Goal: Transaction & Acquisition: Purchase product/service

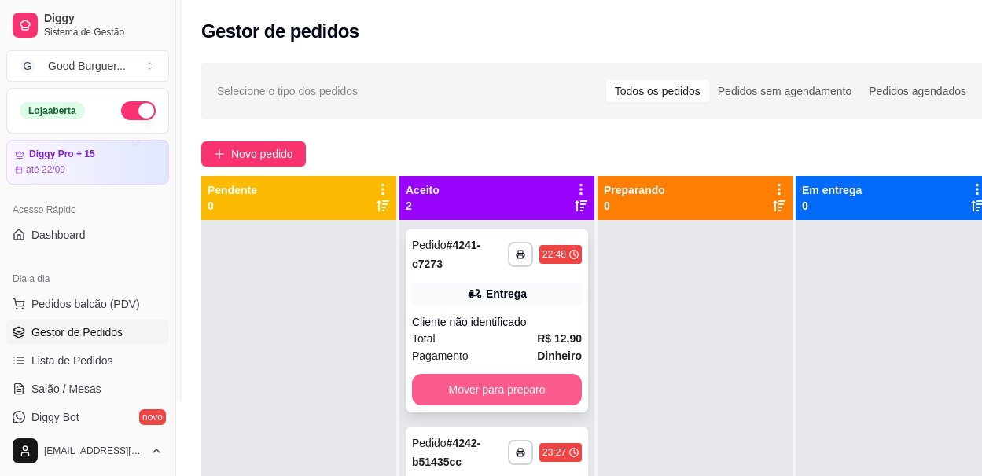
click at [560, 393] on button "Mover para preparo" at bounding box center [497, 389] width 170 height 31
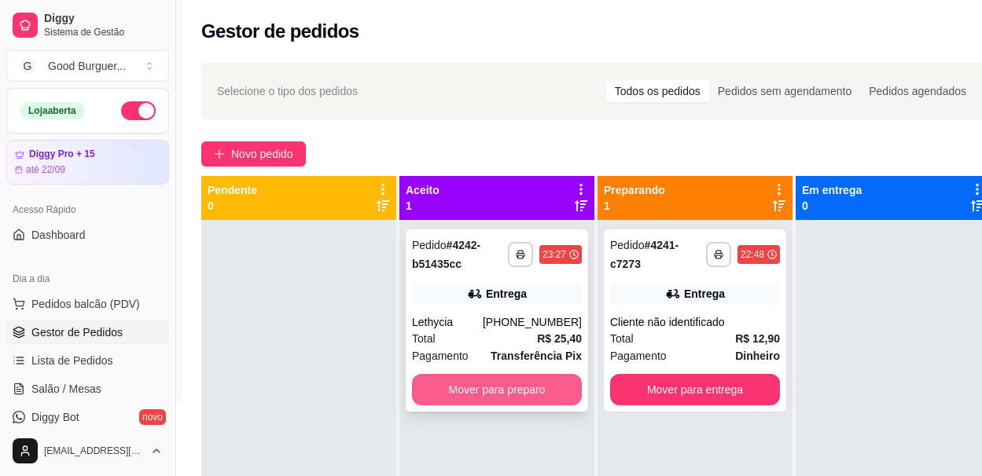
click at [554, 388] on button "Mover para preparo" at bounding box center [497, 389] width 170 height 31
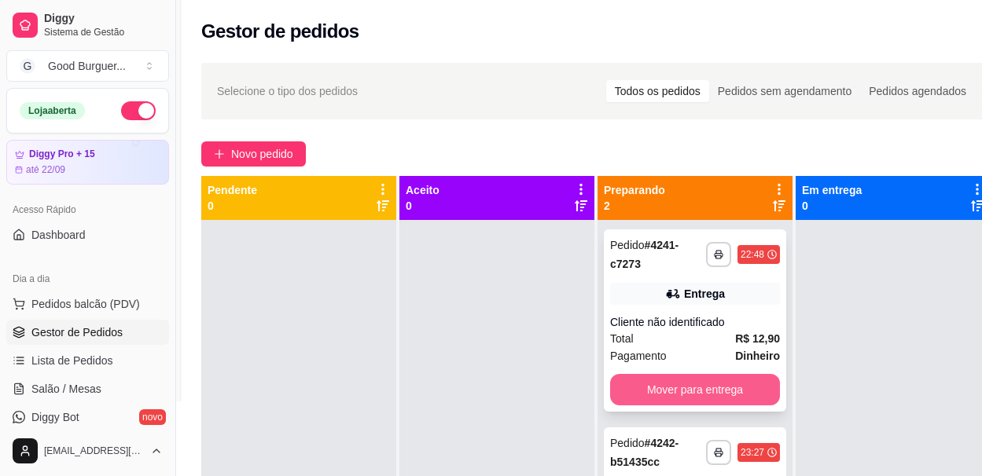
click at [697, 389] on button "Mover para entrega" at bounding box center [695, 389] width 170 height 31
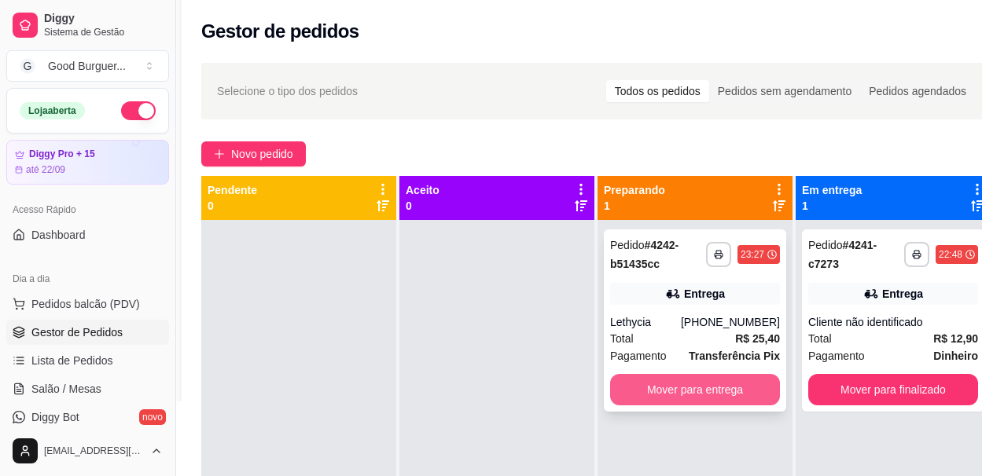
click at [760, 388] on button "Mover para entrega" at bounding box center [695, 389] width 170 height 31
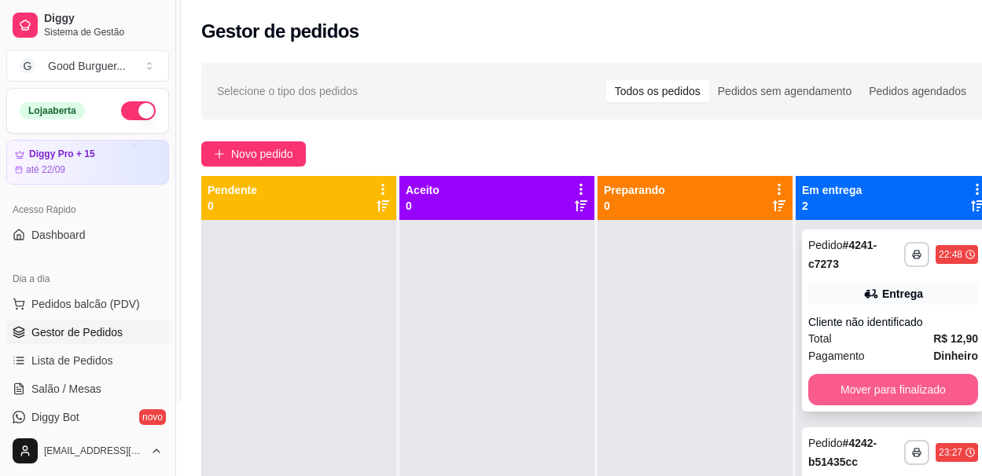
click at [879, 391] on button "Mover para finalizado" at bounding box center [893, 389] width 170 height 31
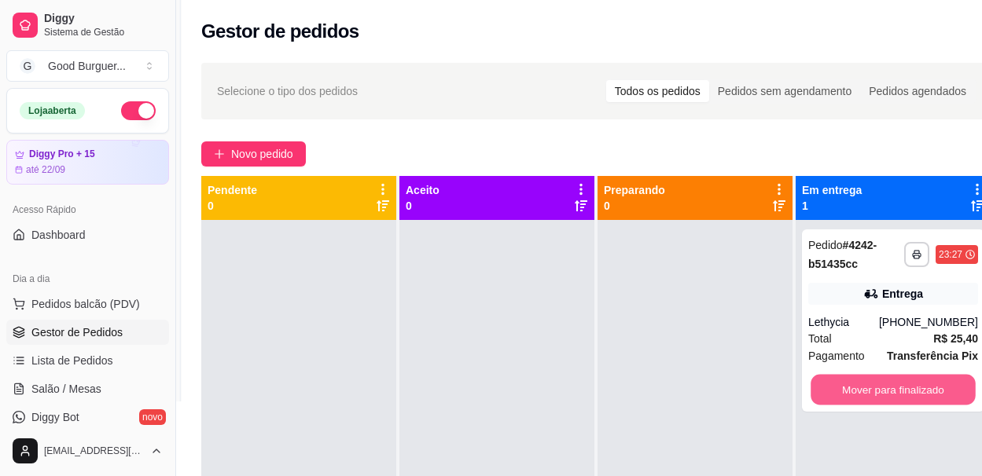
click at [879, 391] on button "Mover para finalizado" at bounding box center [893, 390] width 165 height 31
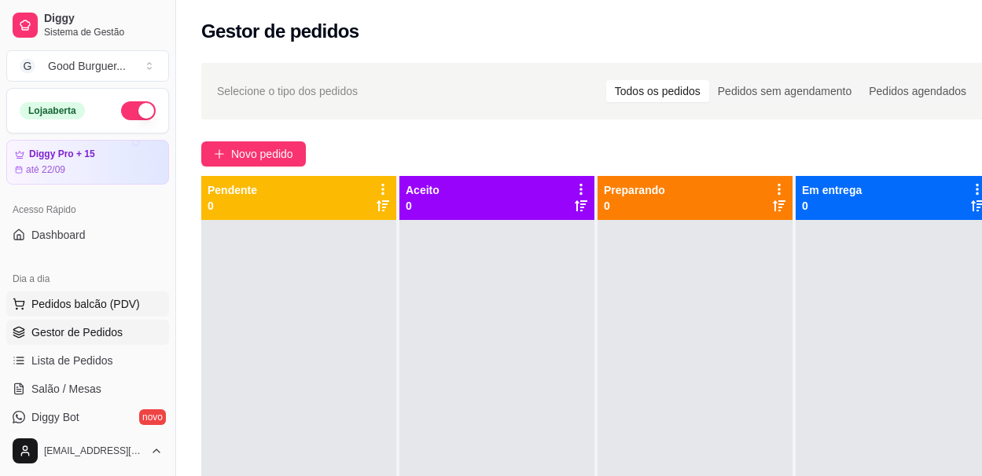
click at [111, 301] on span "Pedidos balcão (PDV)" at bounding box center [85, 304] width 108 height 16
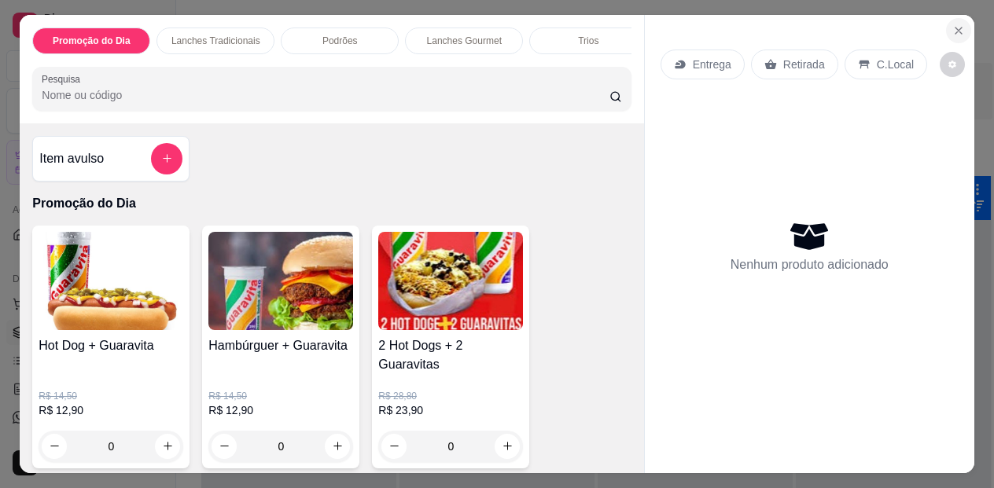
click at [956, 24] on icon "Close" at bounding box center [958, 30] width 13 height 13
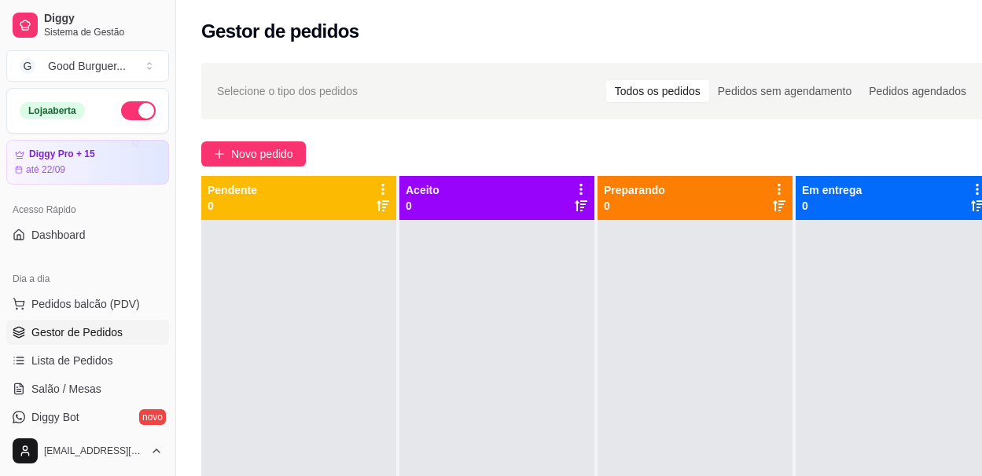
click at [123, 105] on button "button" at bounding box center [138, 110] width 35 height 19
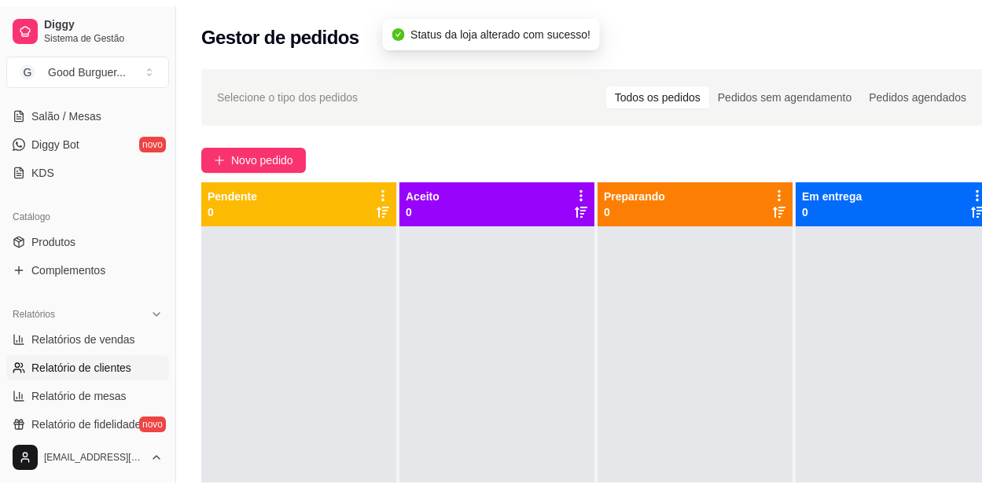
scroll to position [314, 0]
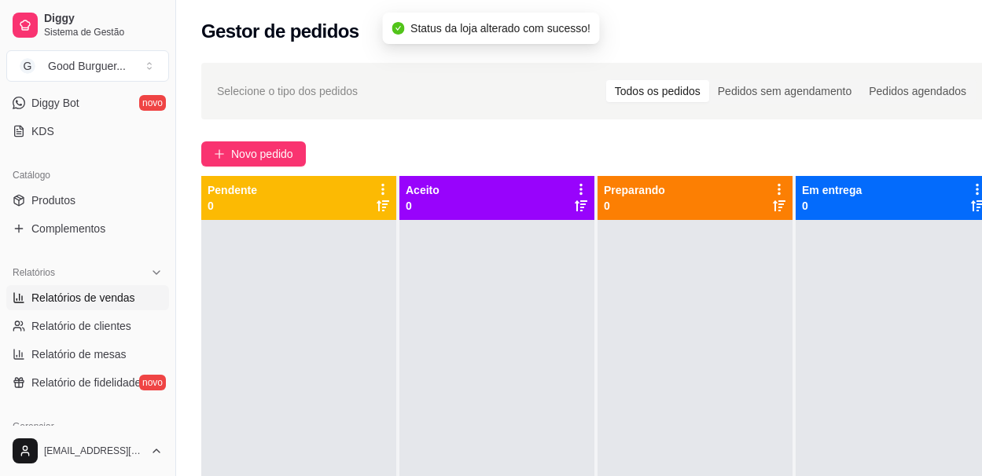
click at [76, 299] on span "Relatórios de vendas" at bounding box center [83, 298] width 104 height 16
select select "ALL"
select select "0"
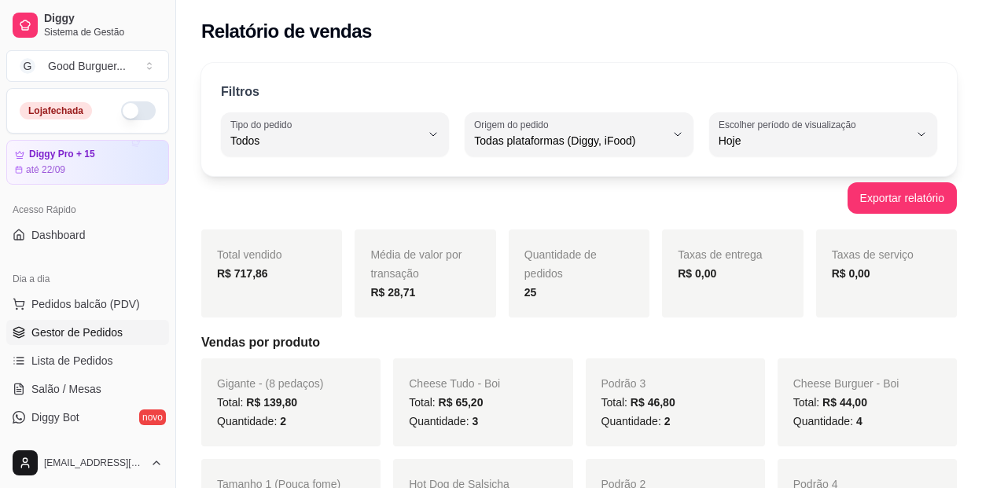
click at [82, 335] on span "Gestor de Pedidos" at bounding box center [76, 333] width 91 height 16
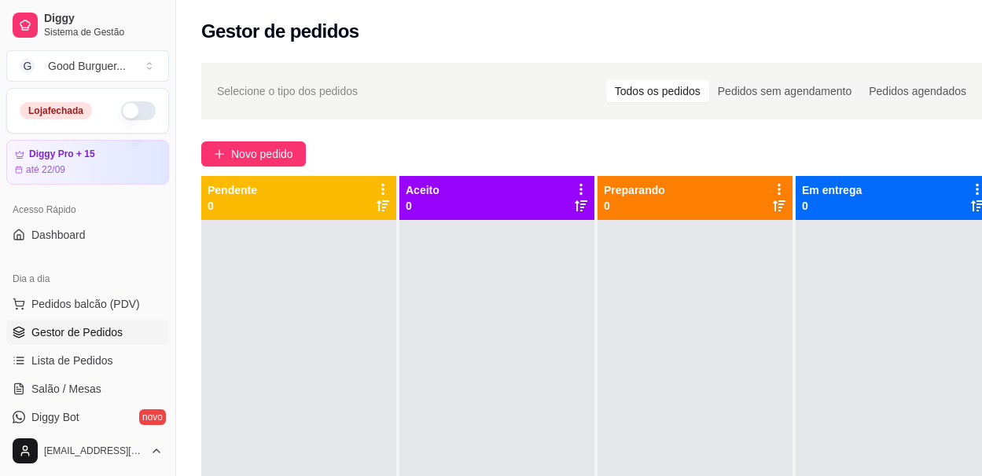
click at [138, 111] on button "button" at bounding box center [138, 110] width 35 height 19
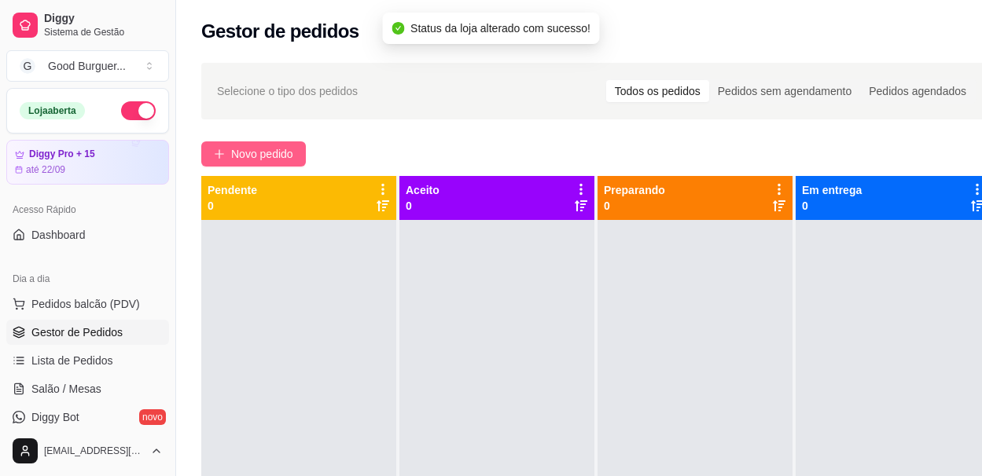
click at [229, 153] on button "Novo pedido" at bounding box center [253, 154] width 105 height 25
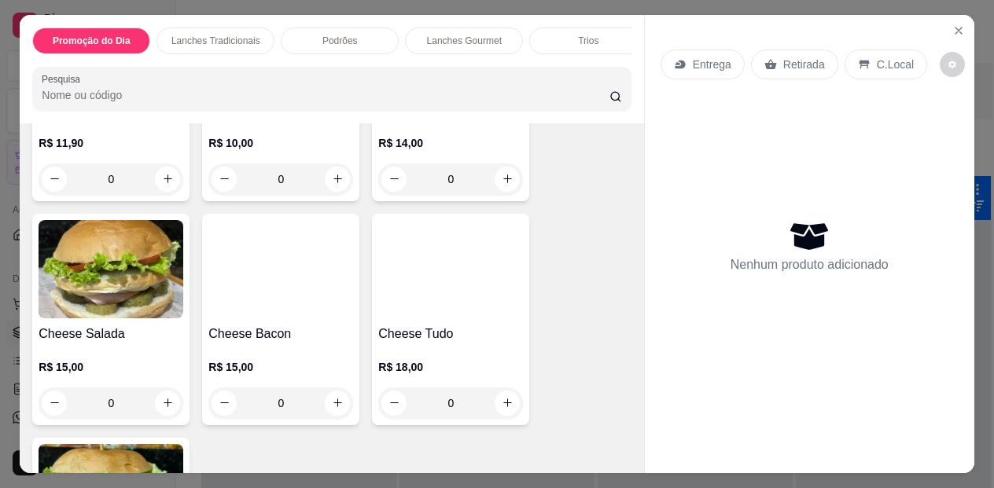
scroll to position [1022, 0]
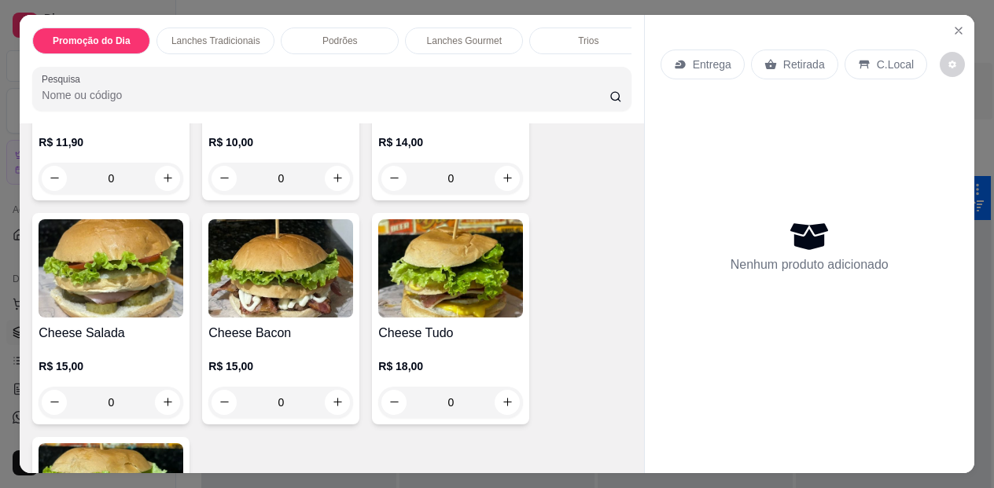
click at [445, 291] on img at bounding box center [450, 268] width 145 height 98
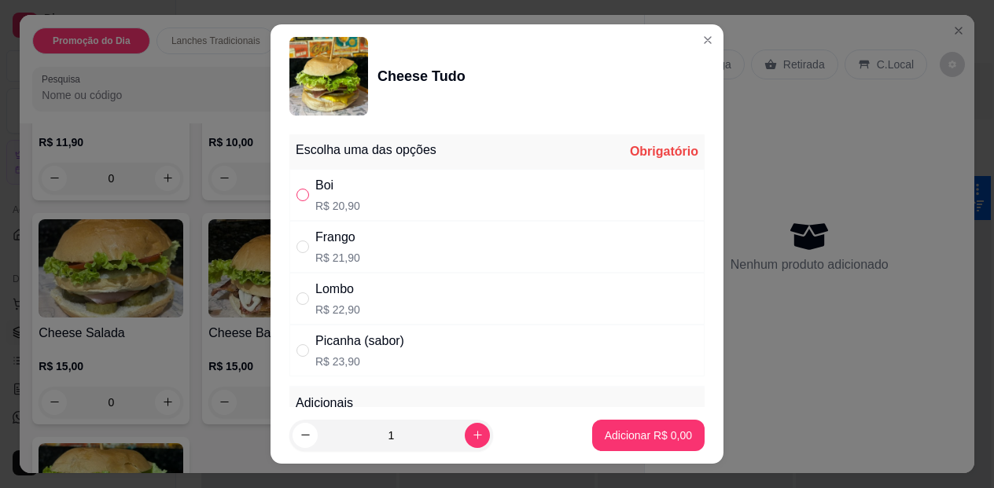
click at [302, 189] on input "" at bounding box center [302, 195] width 13 height 13
radio input "true"
click at [614, 432] on p "Adicionar R$ 20,90" at bounding box center [645, 435] width 91 height 15
type input "1"
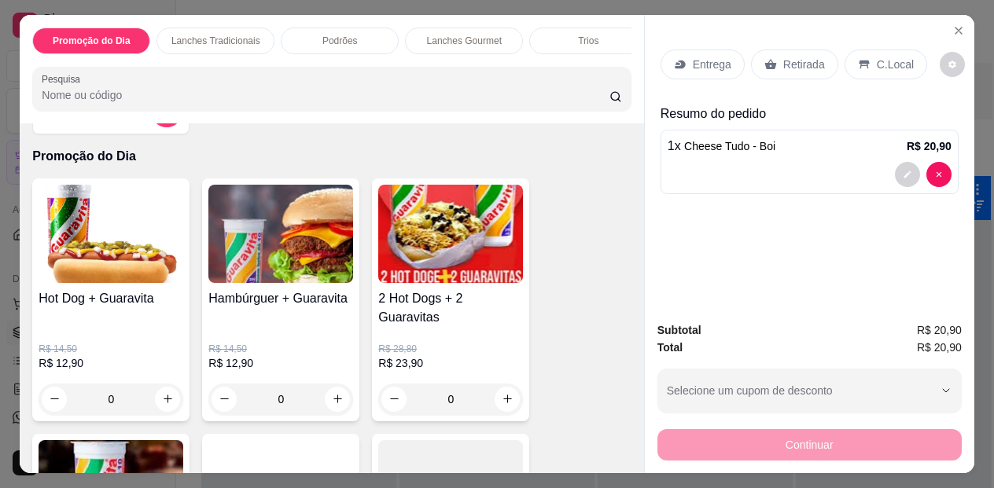
scroll to position [0, 0]
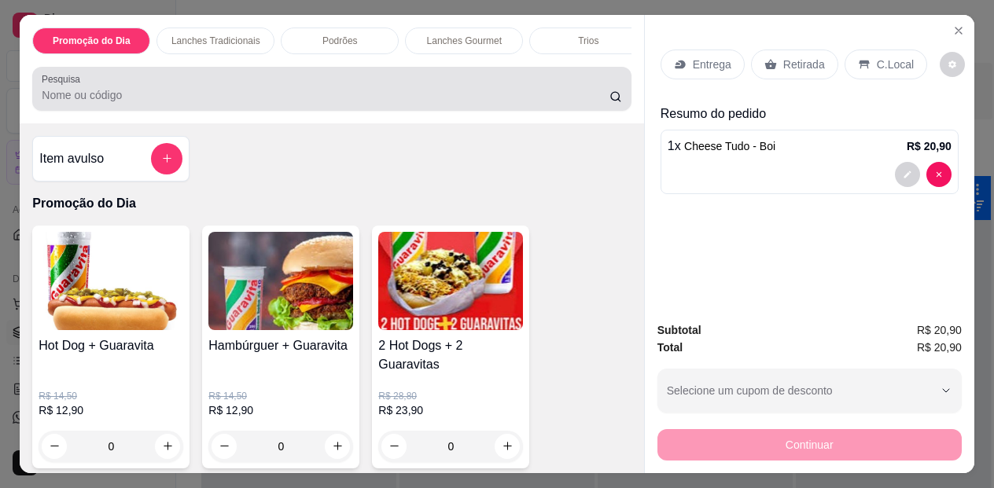
click at [251, 94] on input "Pesquisa" at bounding box center [326, 95] width 568 height 16
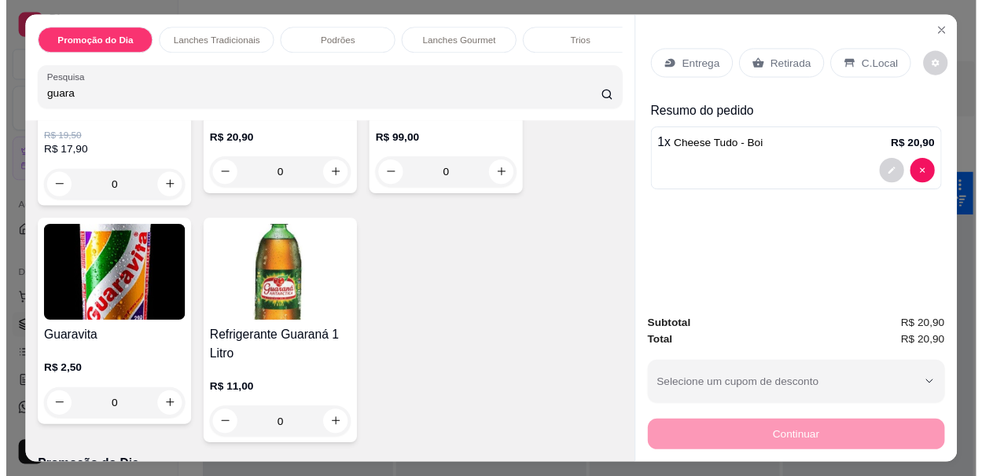
scroll to position [550, 0]
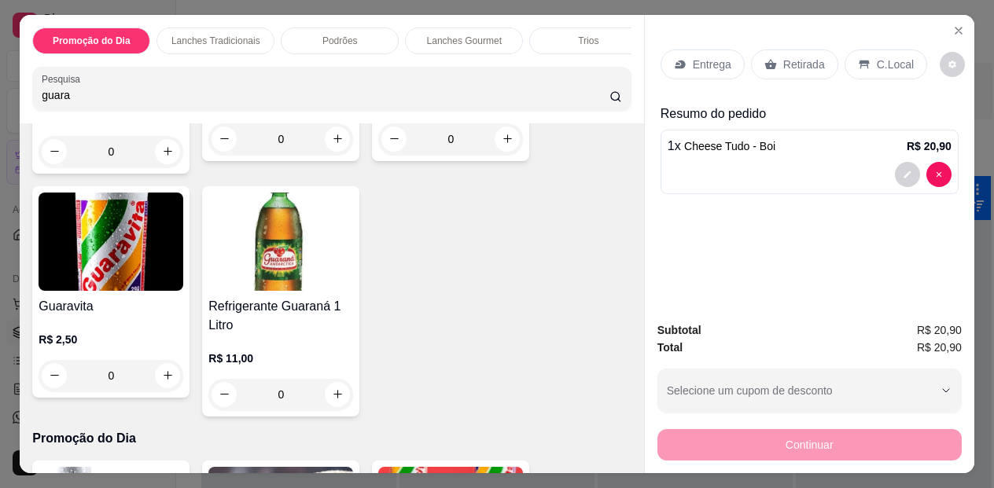
type input "guara"
click at [141, 245] on img at bounding box center [111, 242] width 145 height 98
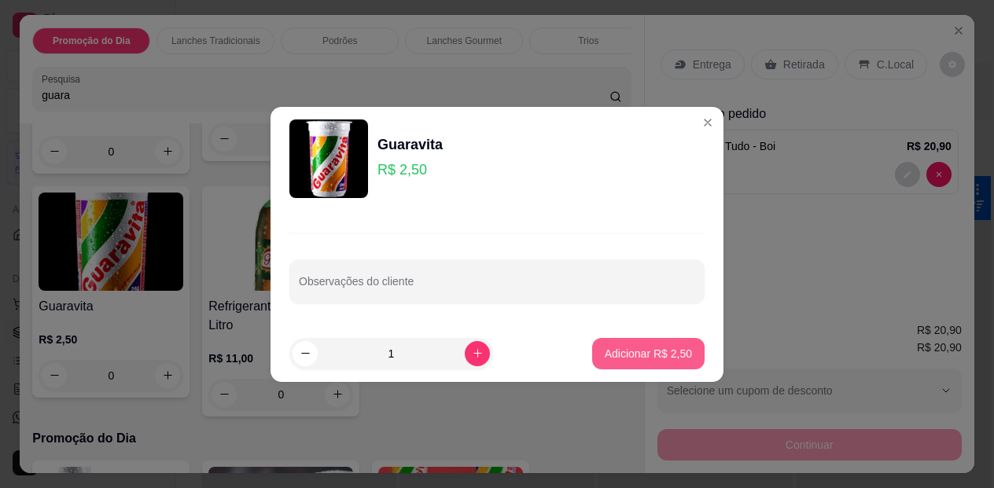
click at [626, 360] on p "Adicionar R$ 2,50" at bounding box center [648, 354] width 87 height 16
type input "1"
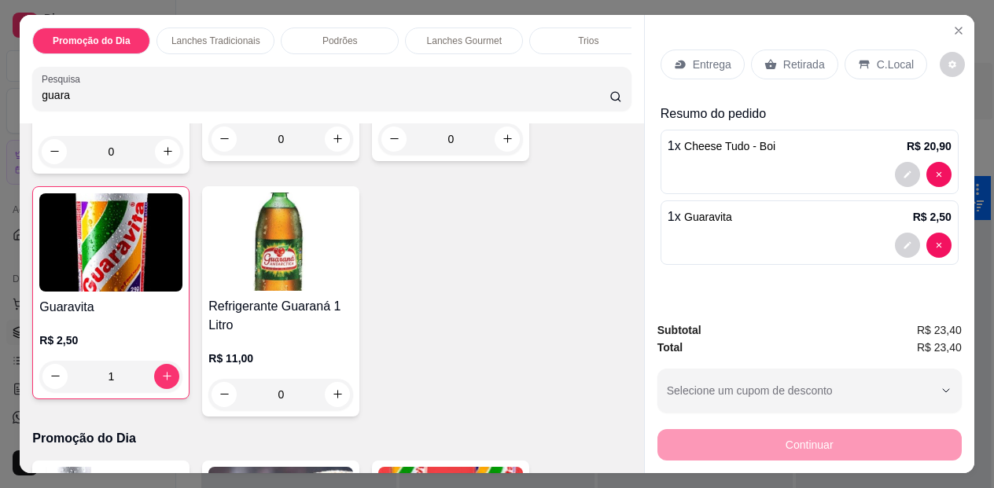
click at [787, 57] on p "Retirada" at bounding box center [804, 65] width 42 height 16
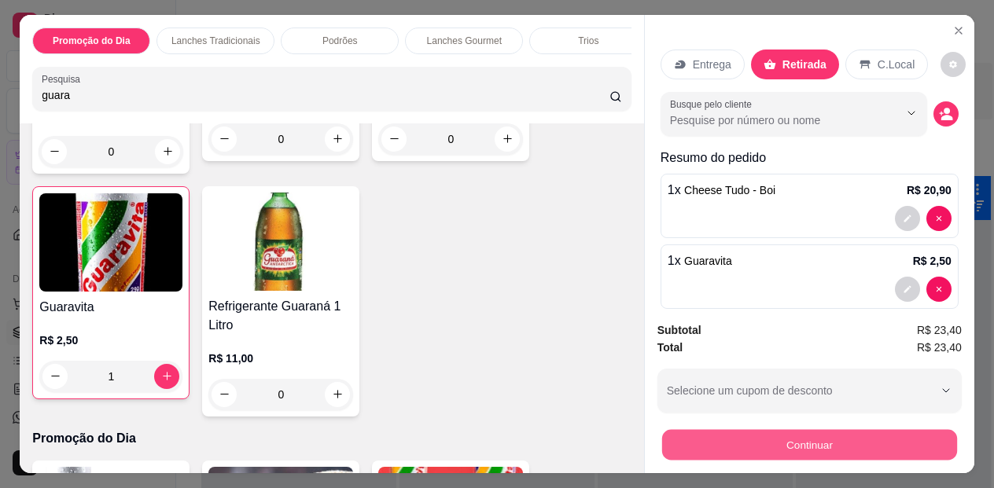
click at [828, 430] on button "Continuar" at bounding box center [809, 445] width 295 height 31
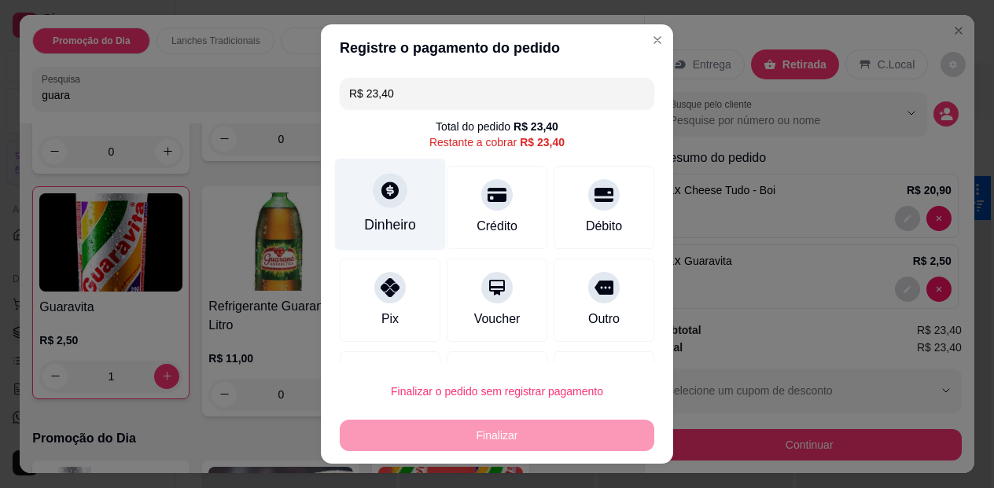
click at [381, 196] on icon at bounding box center [390, 190] width 20 height 20
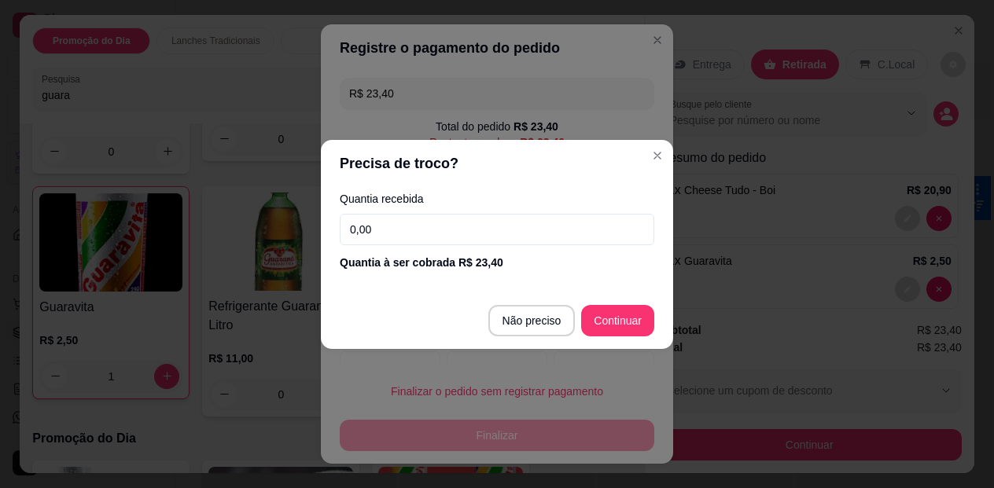
click at [421, 228] on input "0,00" at bounding box center [497, 229] width 314 height 31
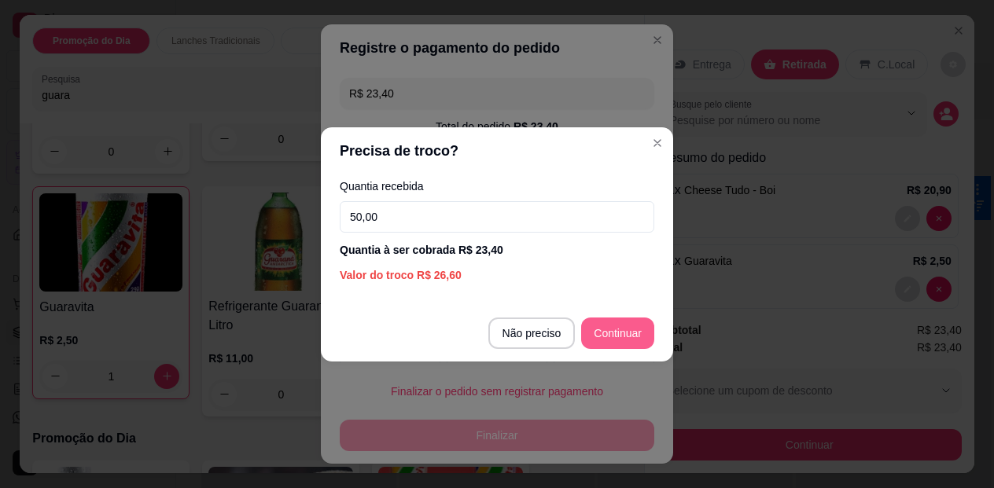
type input "50,00"
type input "R$ 0,00"
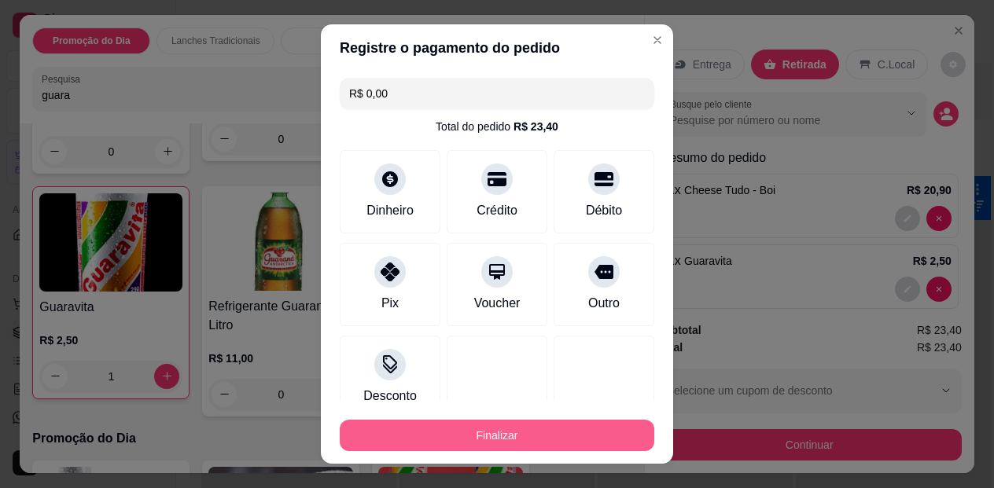
click at [476, 443] on button "Finalizar" at bounding box center [497, 435] width 314 height 31
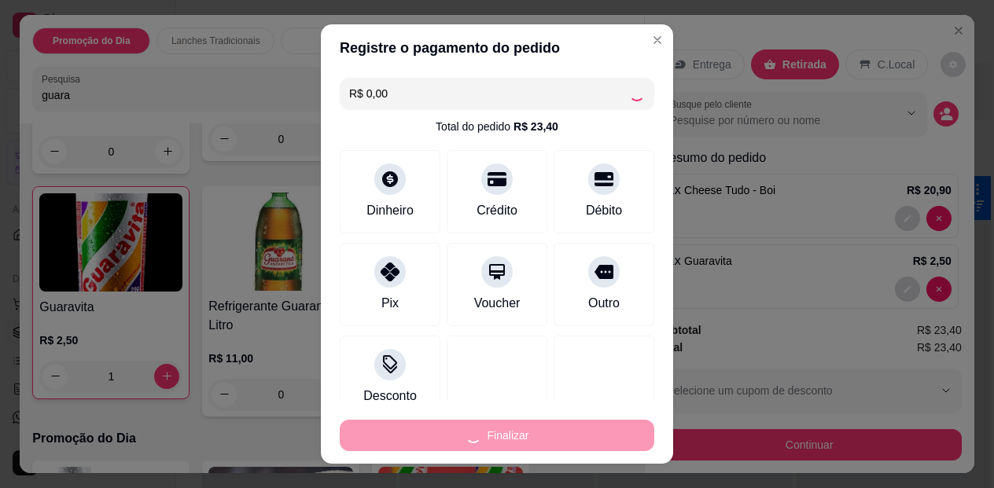
type input "0"
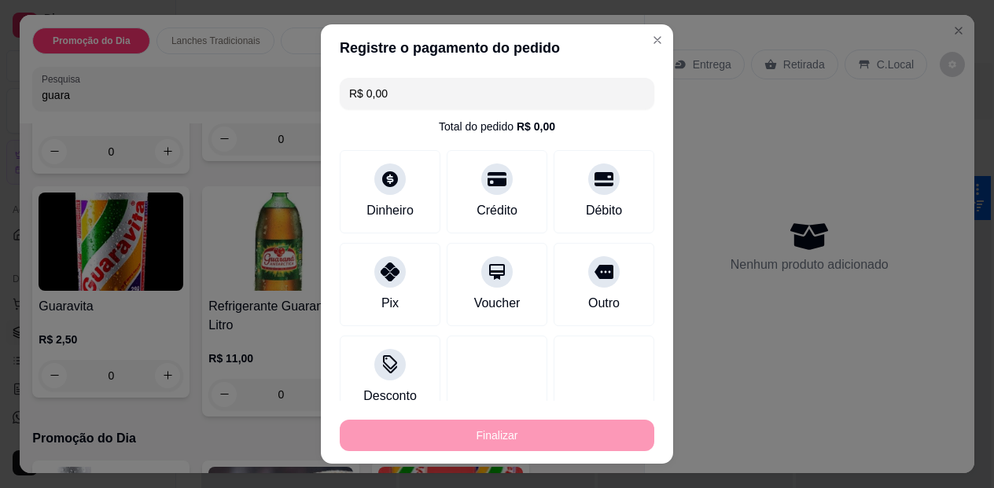
type input "-R$ 23,40"
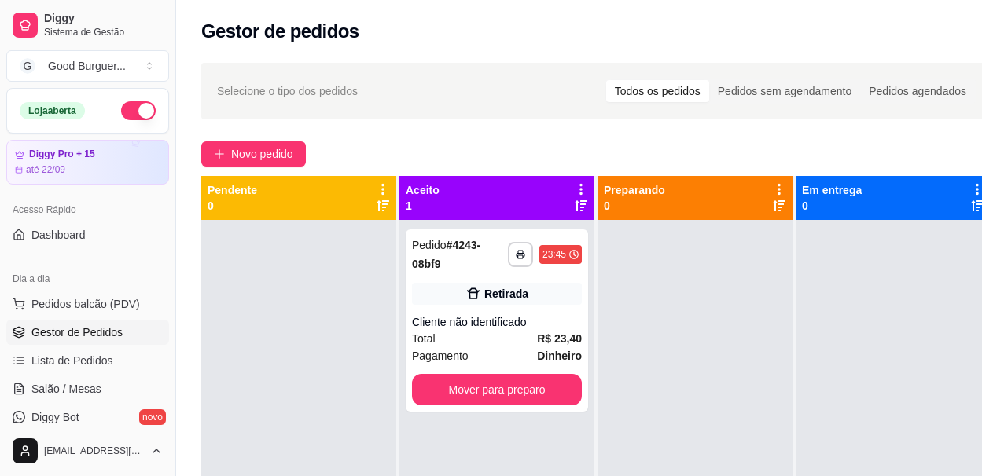
click at [136, 112] on button "button" at bounding box center [138, 110] width 35 height 19
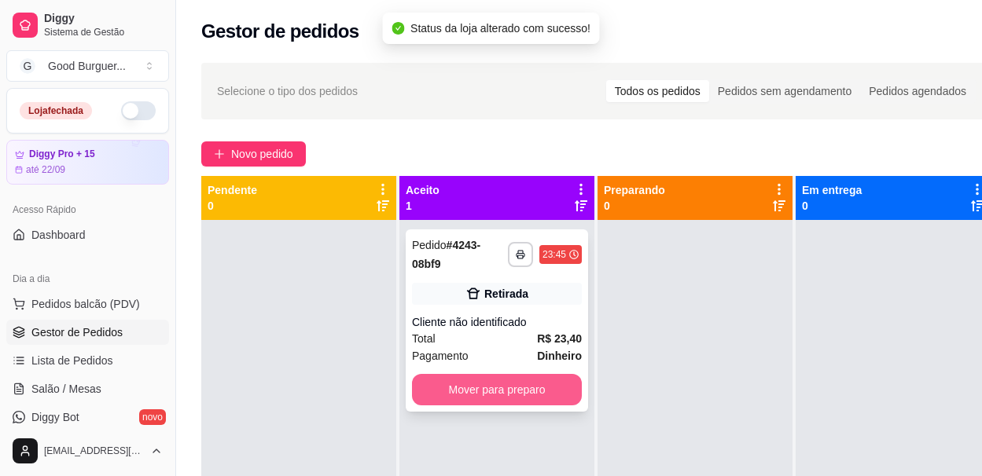
click at [504, 379] on button "Mover para preparo" at bounding box center [497, 389] width 170 height 31
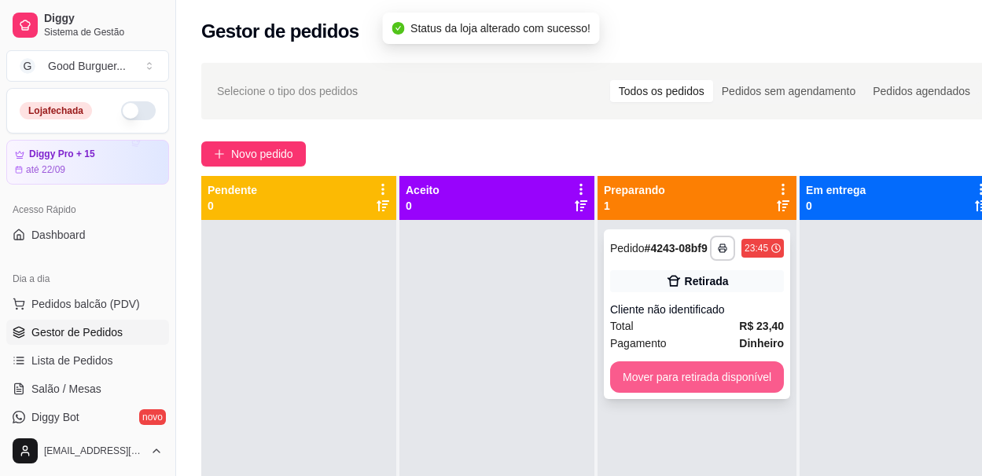
click at [718, 393] on button "Mover para retirada disponível" at bounding box center [697, 377] width 174 height 31
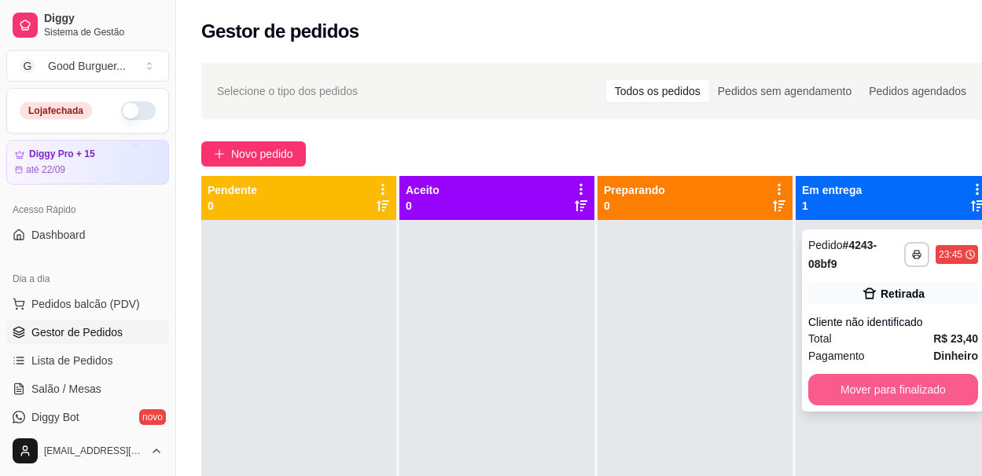
click at [855, 388] on button "Mover para finalizado" at bounding box center [893, 389] width 170 height 31
